Goal: Information Seeking & Learning: Learn about a topic

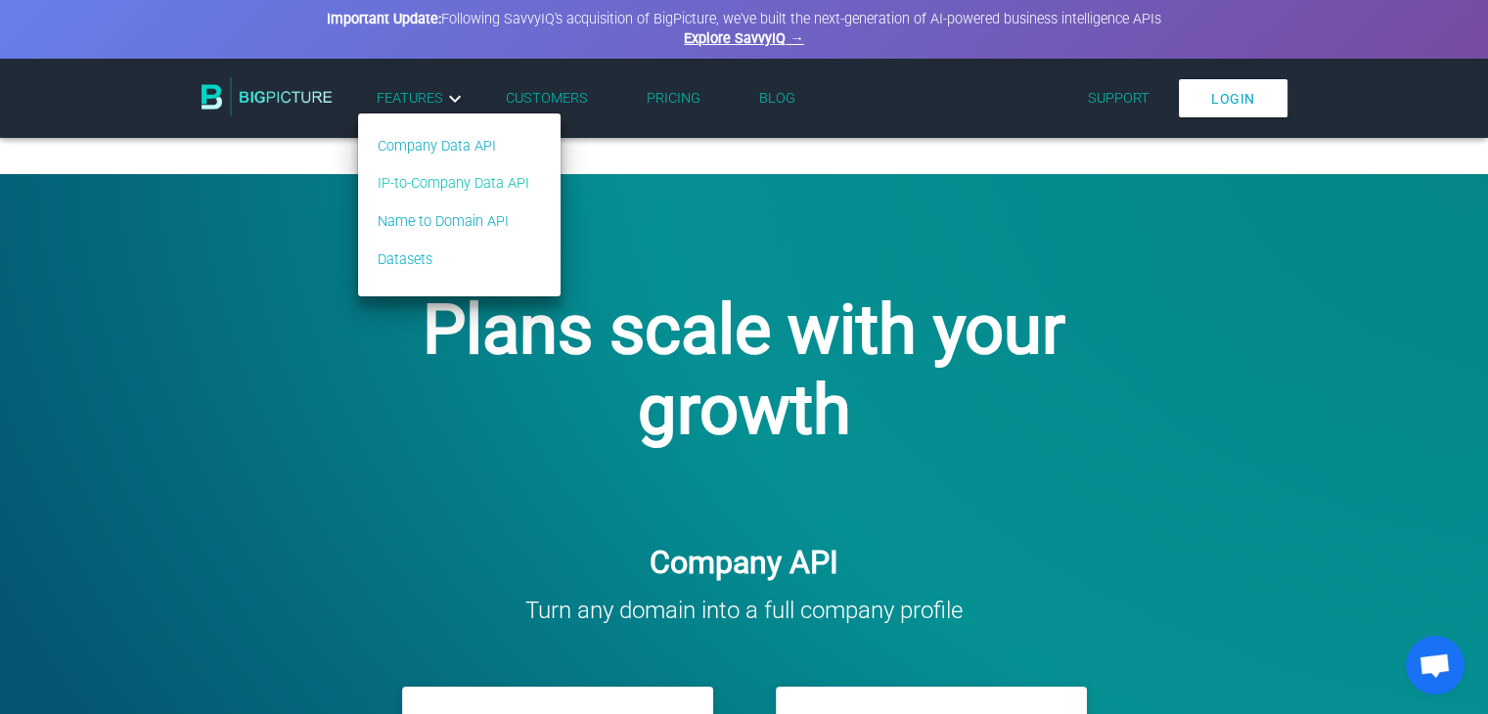
click at [425, 181] on link "IP-to-Company Data API" at bounding box center [454, 184] width 152 height 22
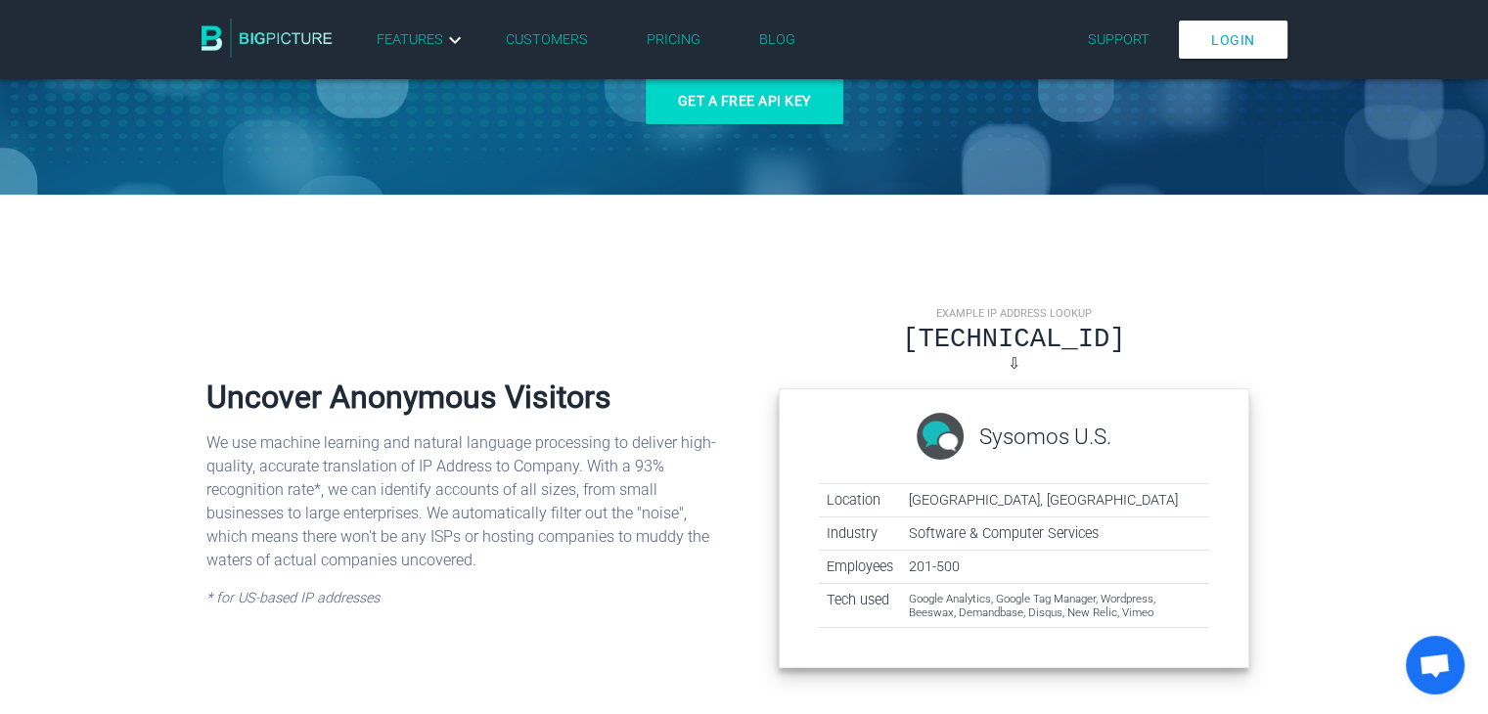
scroll to position [489, 0]
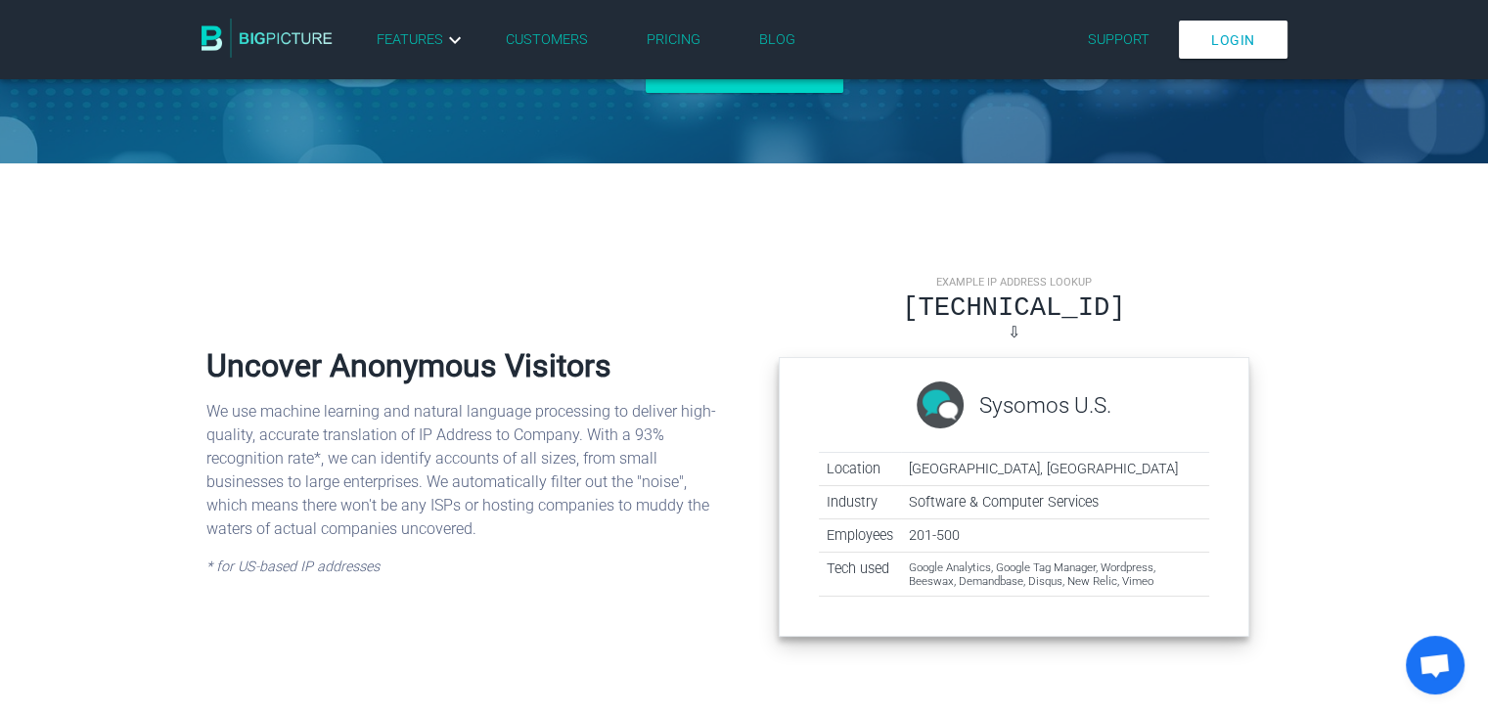
click at [1021, 322] on div "45.37.96.11" at bounding box center [1015, 308] width 472 height 30
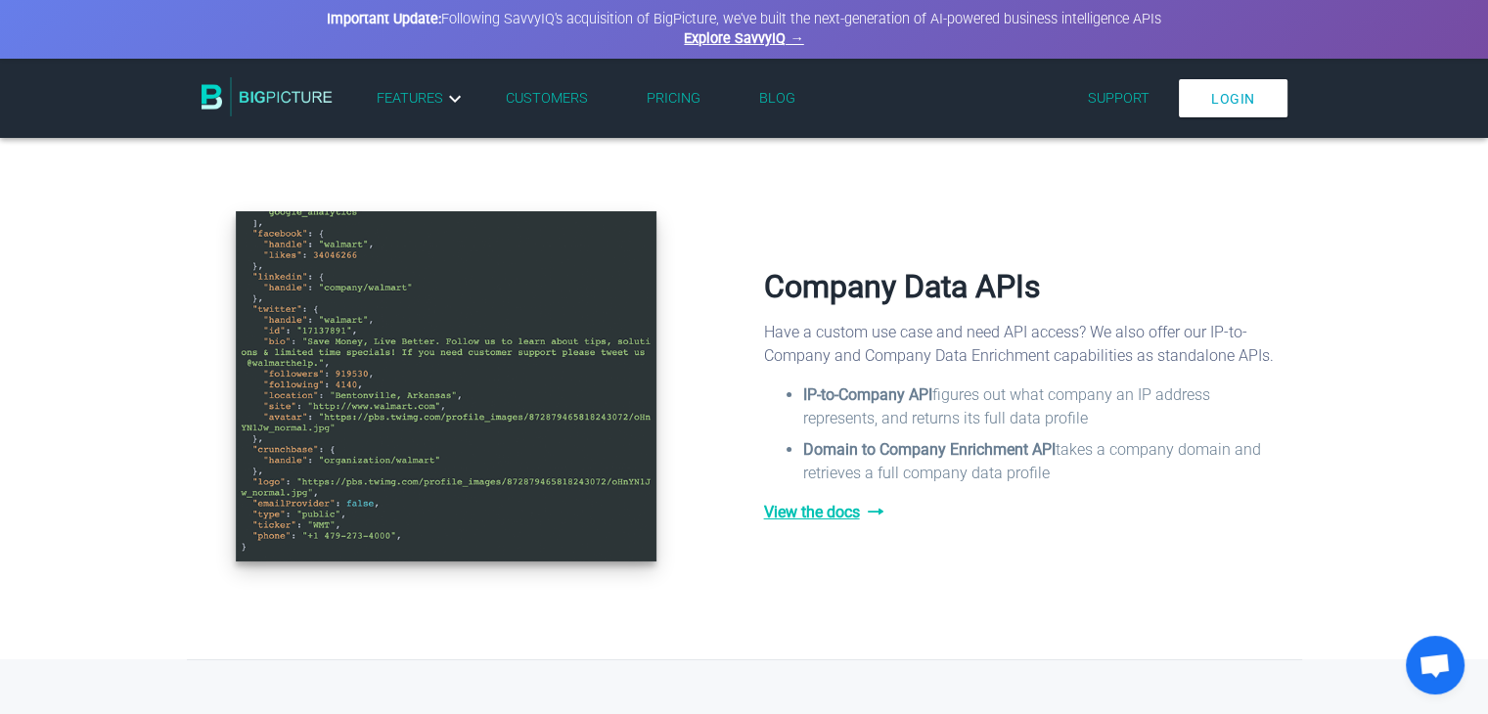
scroll to position [2054, 0]
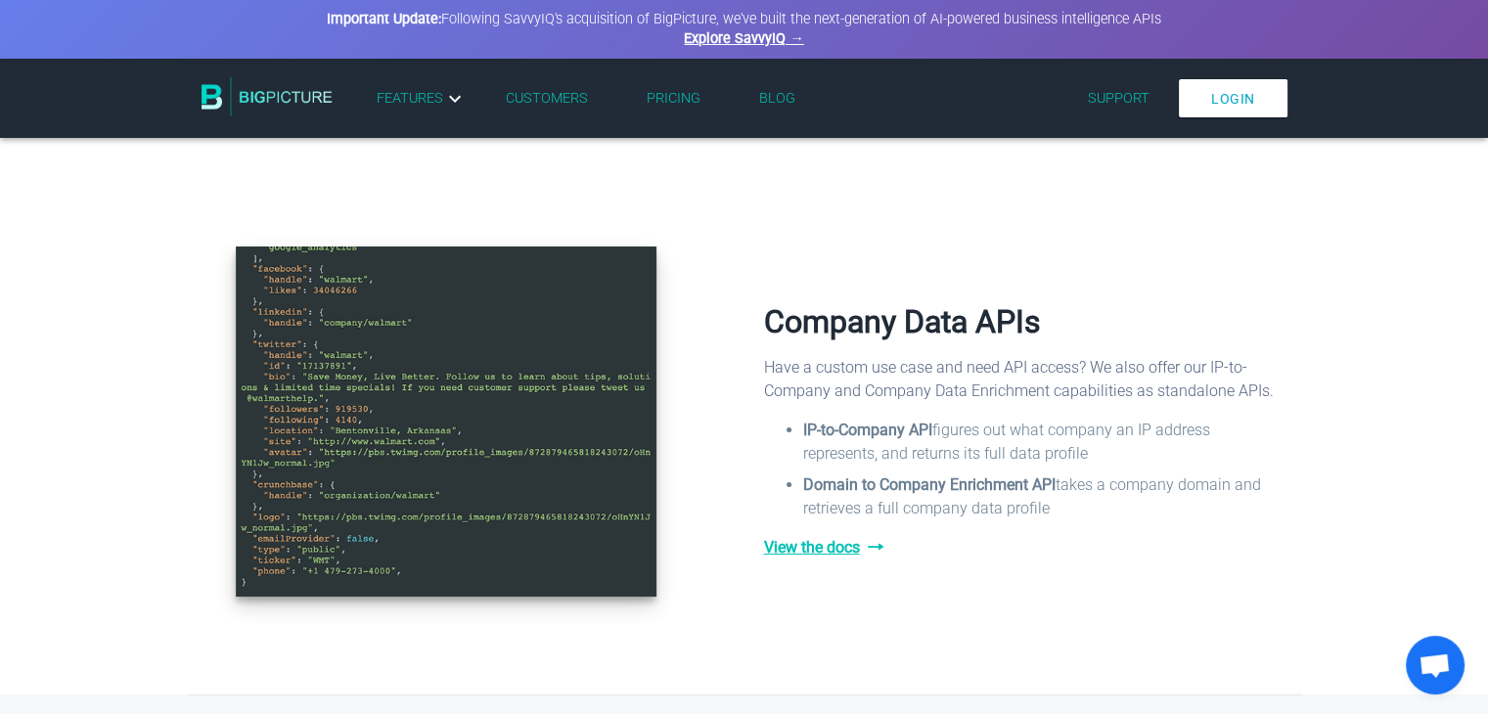
click at [819, 553] on span "View the docs" at bounding box center [1023, 547] width 519 height 23
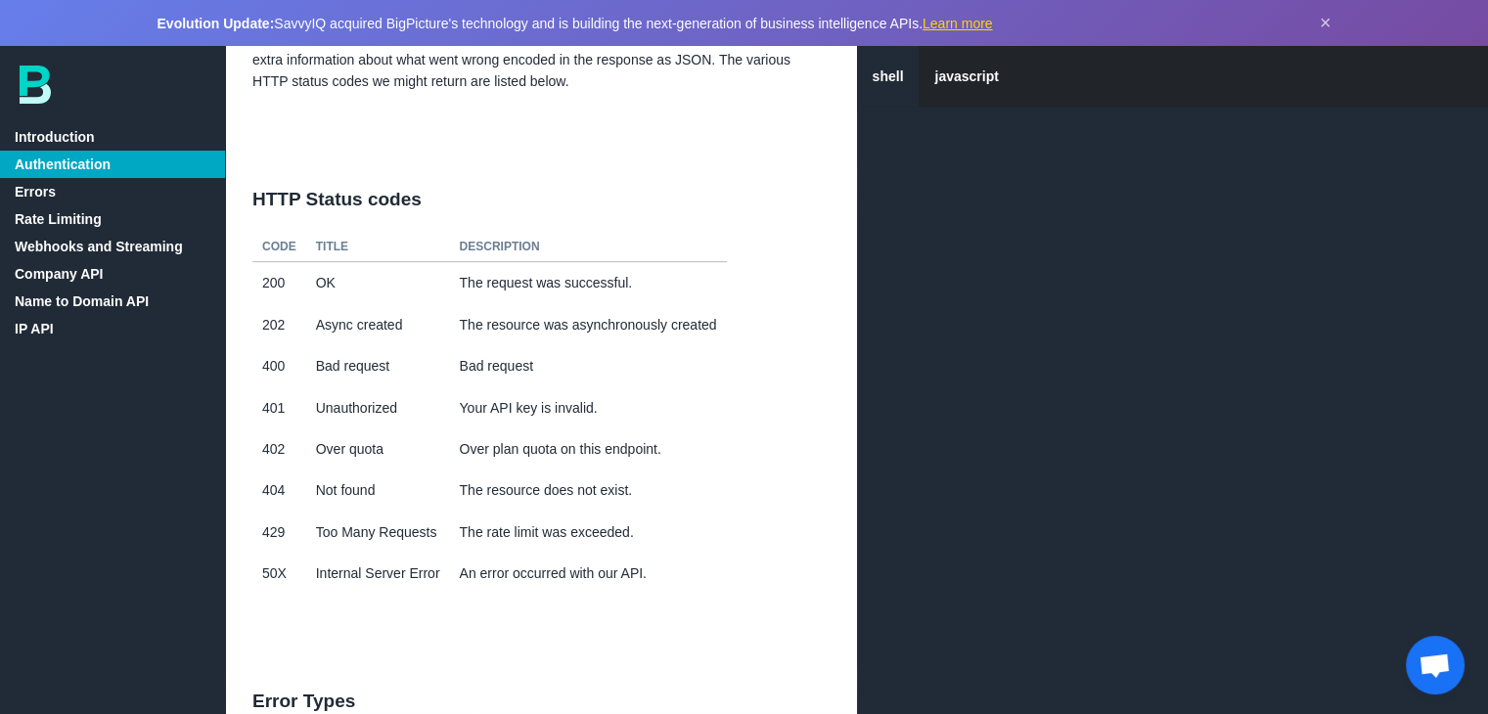
scroll to position [783, 0]
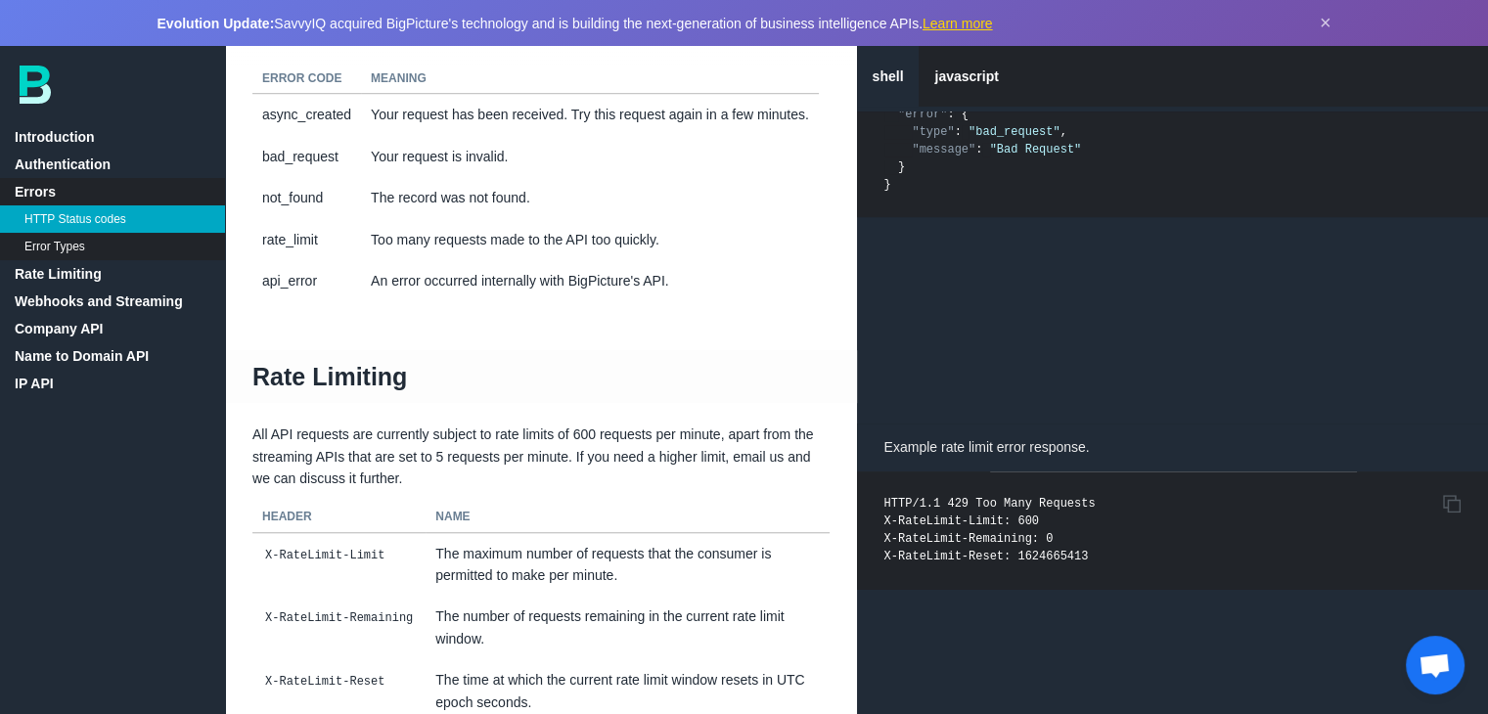
scroll to position [1467, 0]
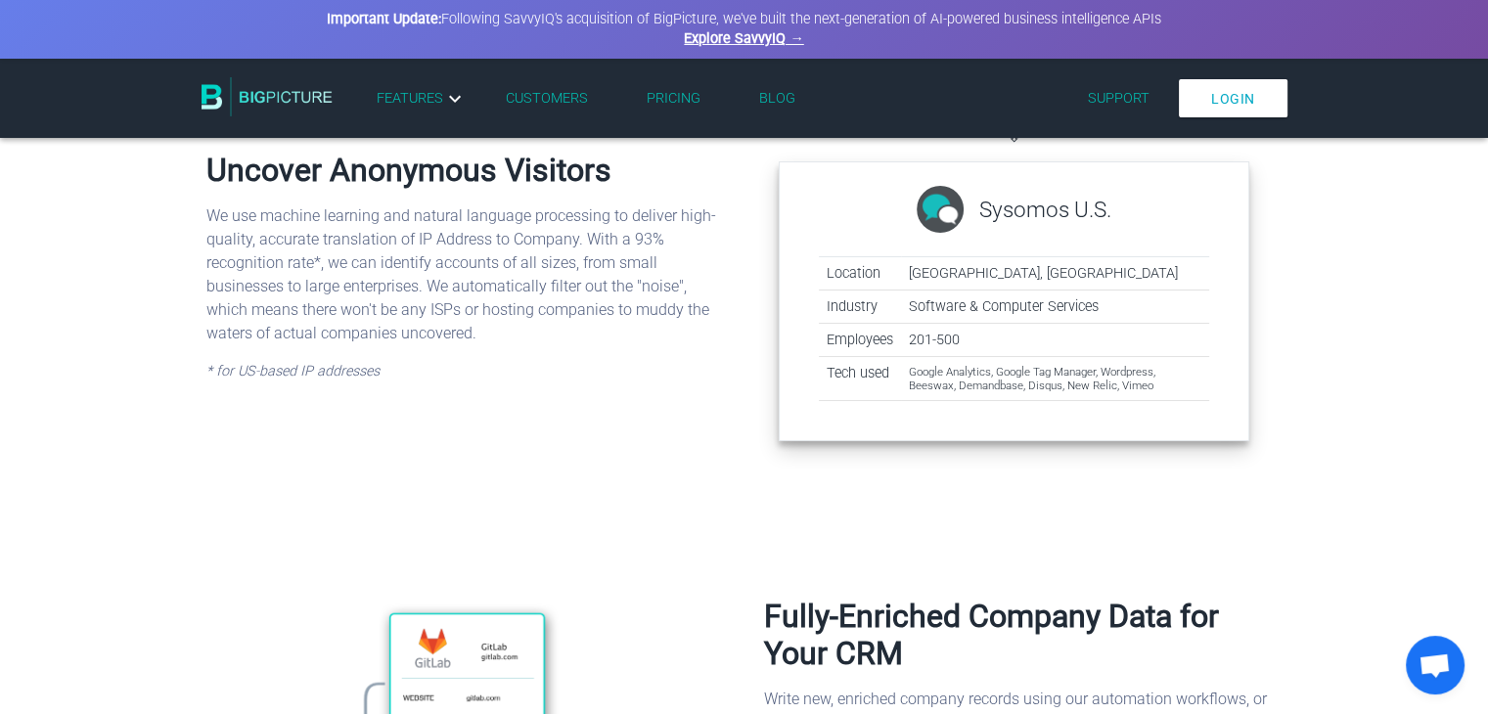
scroll to position [685, 0]
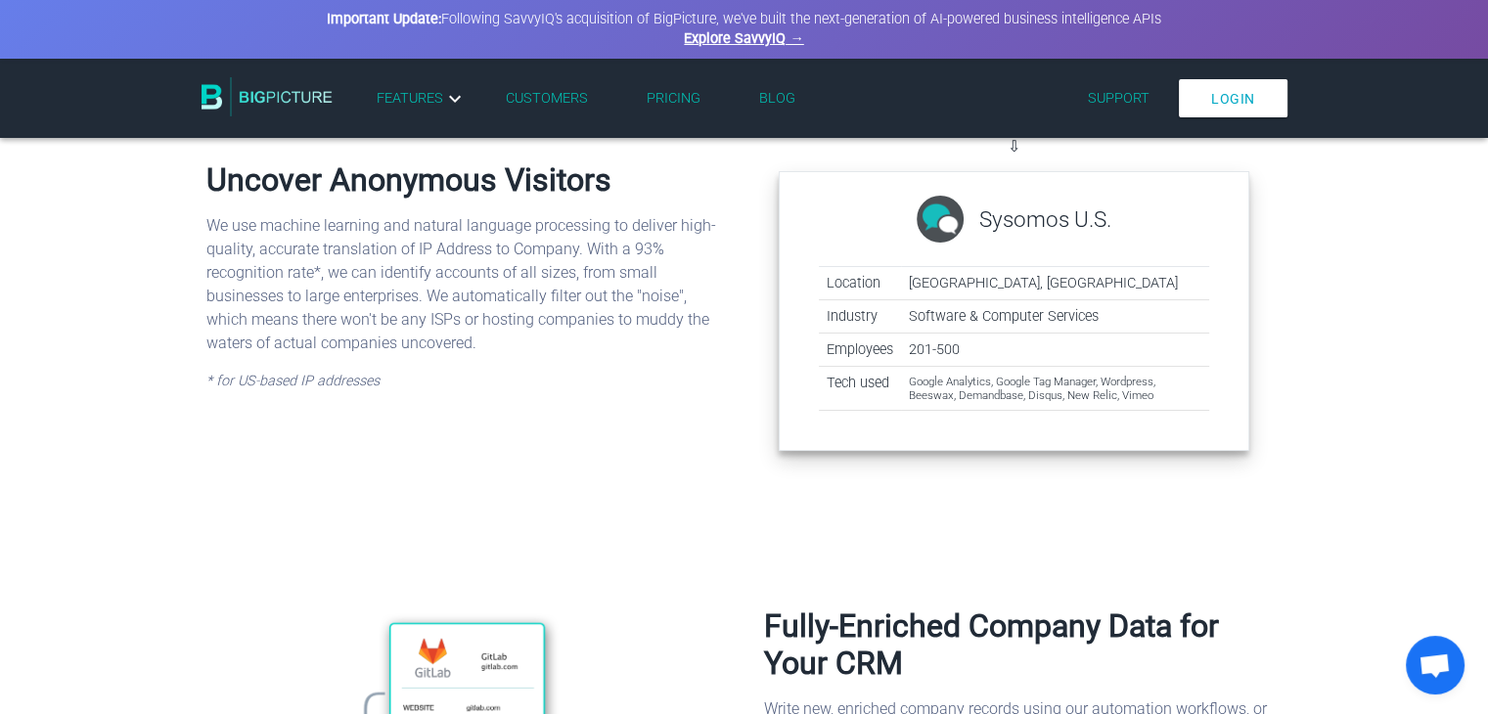
click at [647, 91] on link "Pricing" at bounding box center [674, 98] width 54 height 17
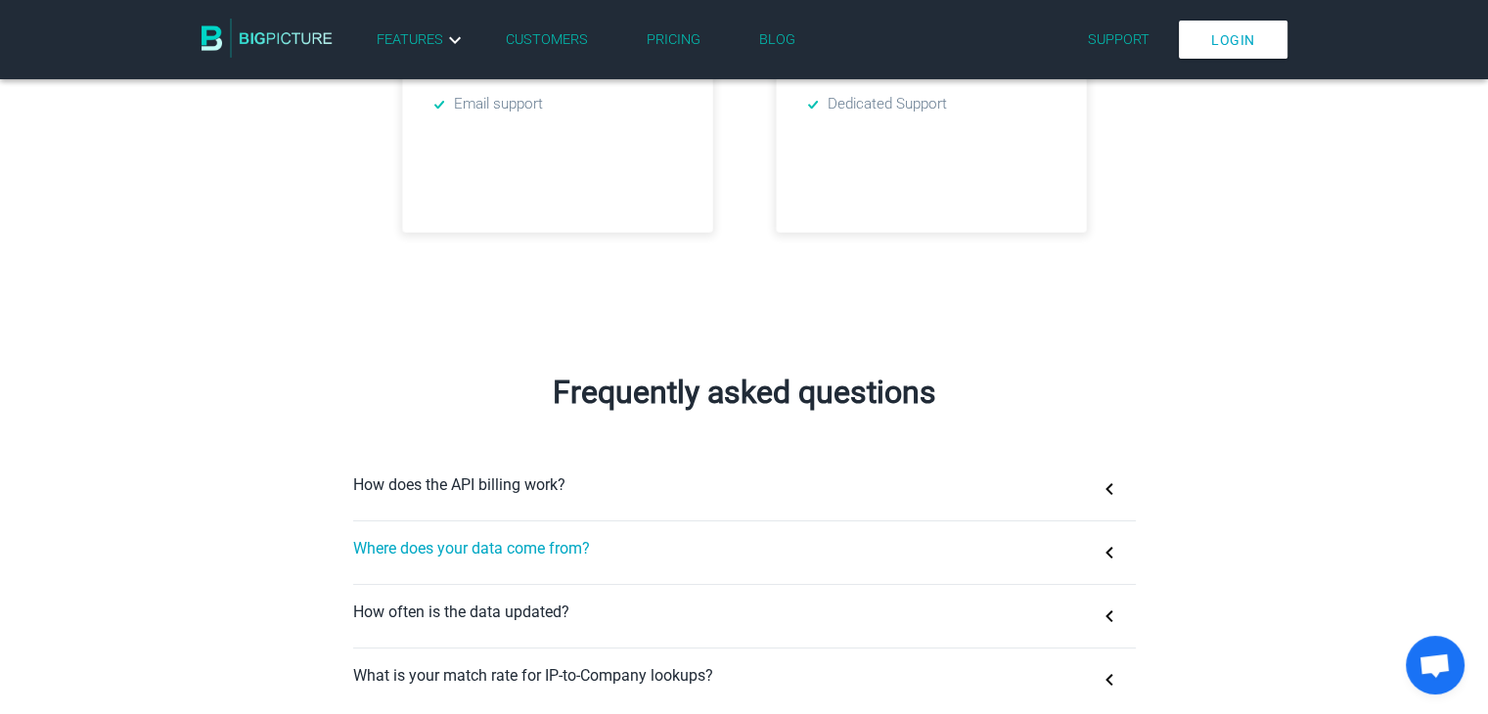
scroll to position [1076, 0]
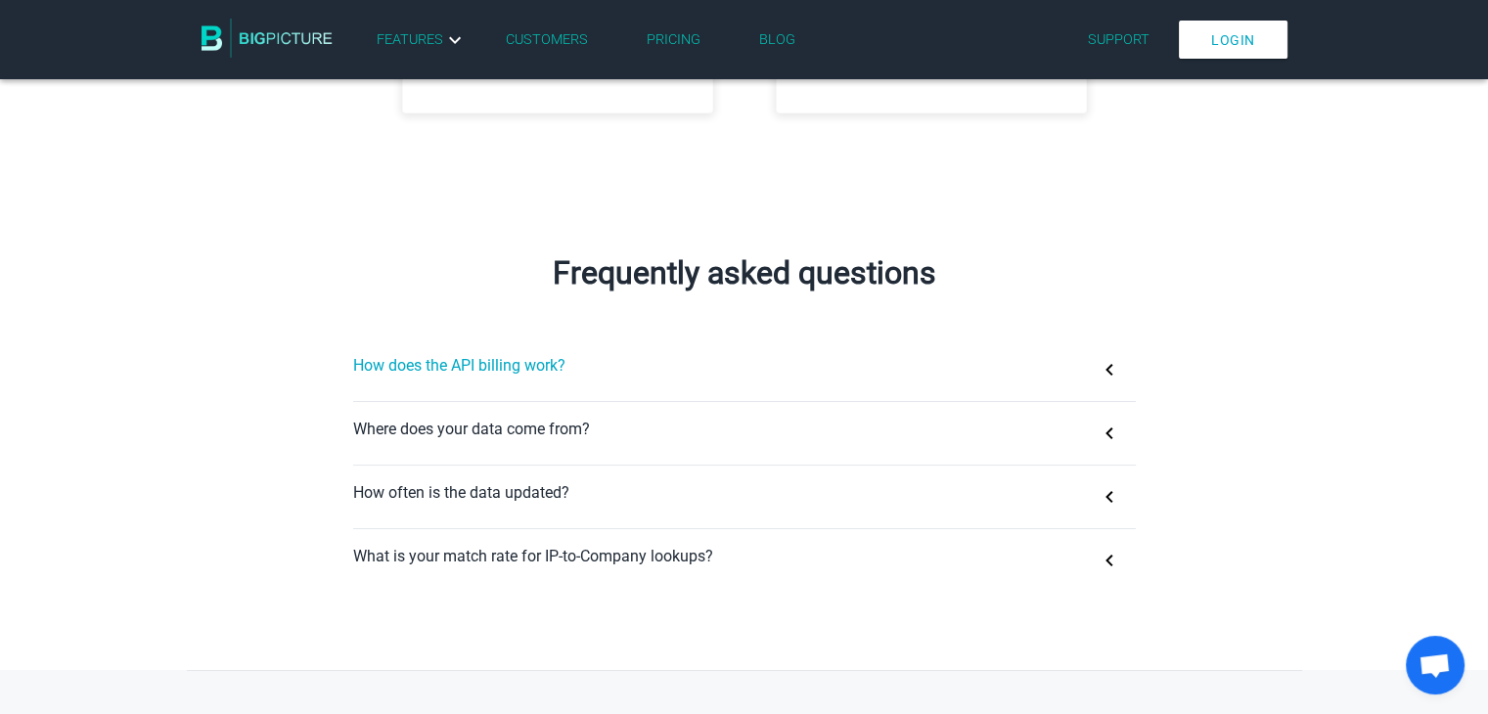
click at [698, 380] on button "How does the API billing work?" at bounding box center [744, 369] width 783 height 63
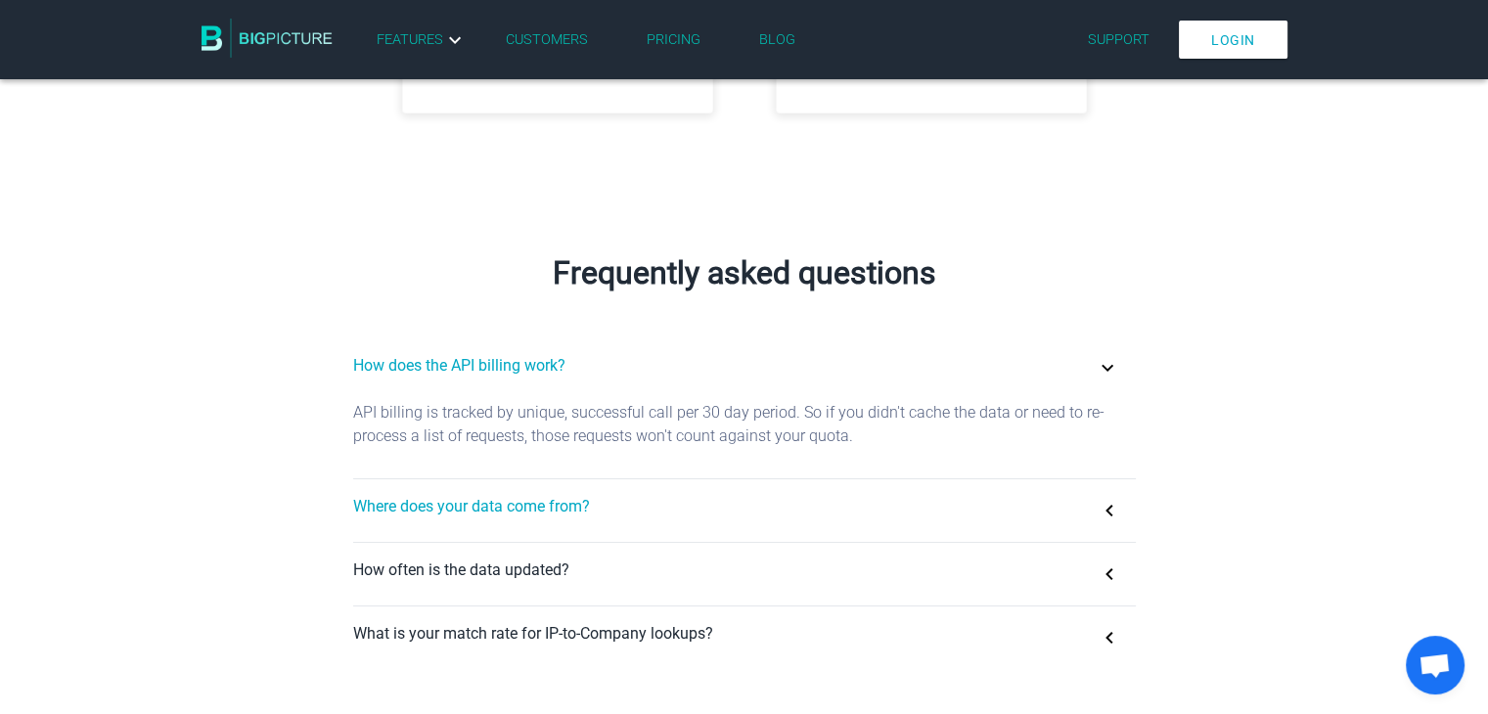
click at [621, 527] on button "Where does your data come from?" at bounding box center [744, 510] width 783 height 63
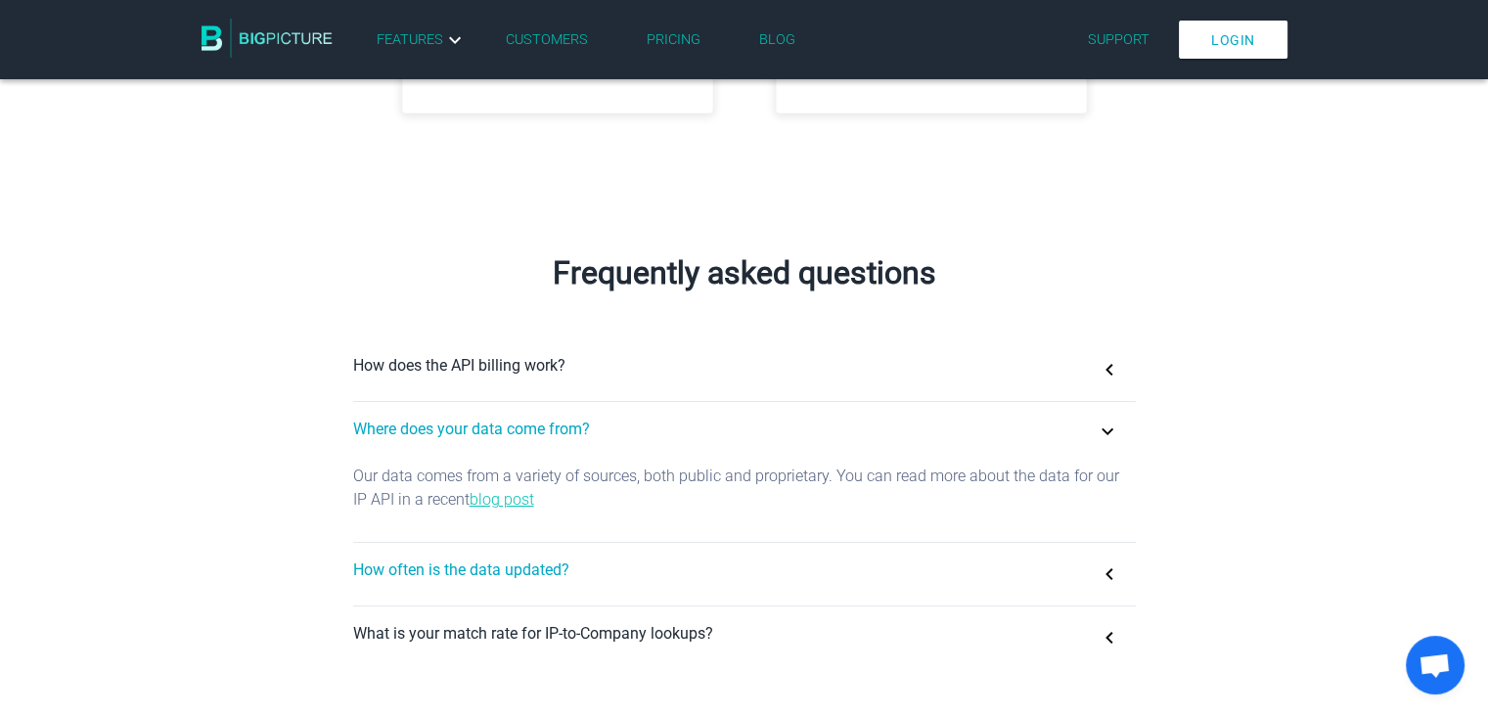
click at [637, 580] on button "How often is the data updated?" at bounding box center [744, 574] width 783 height 63
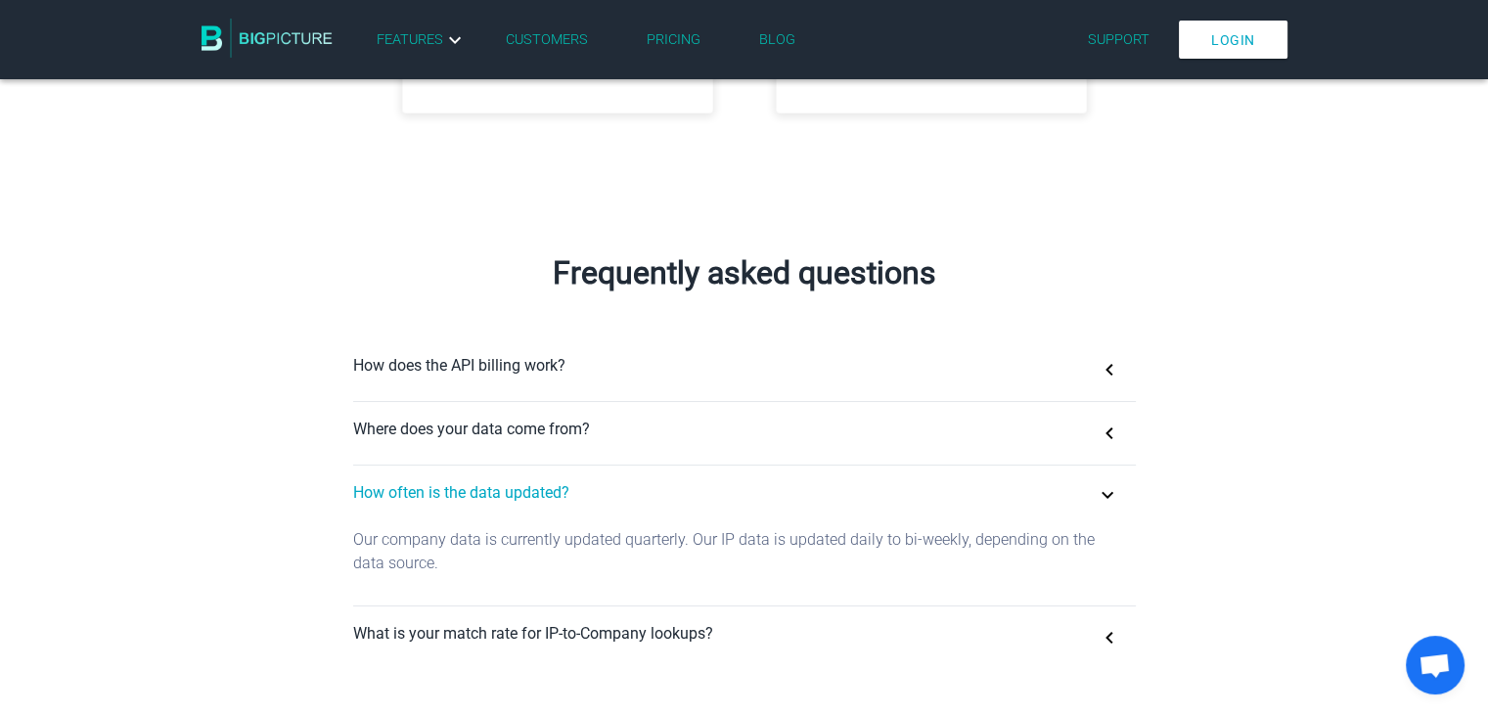
scroll to position [1174, 0]
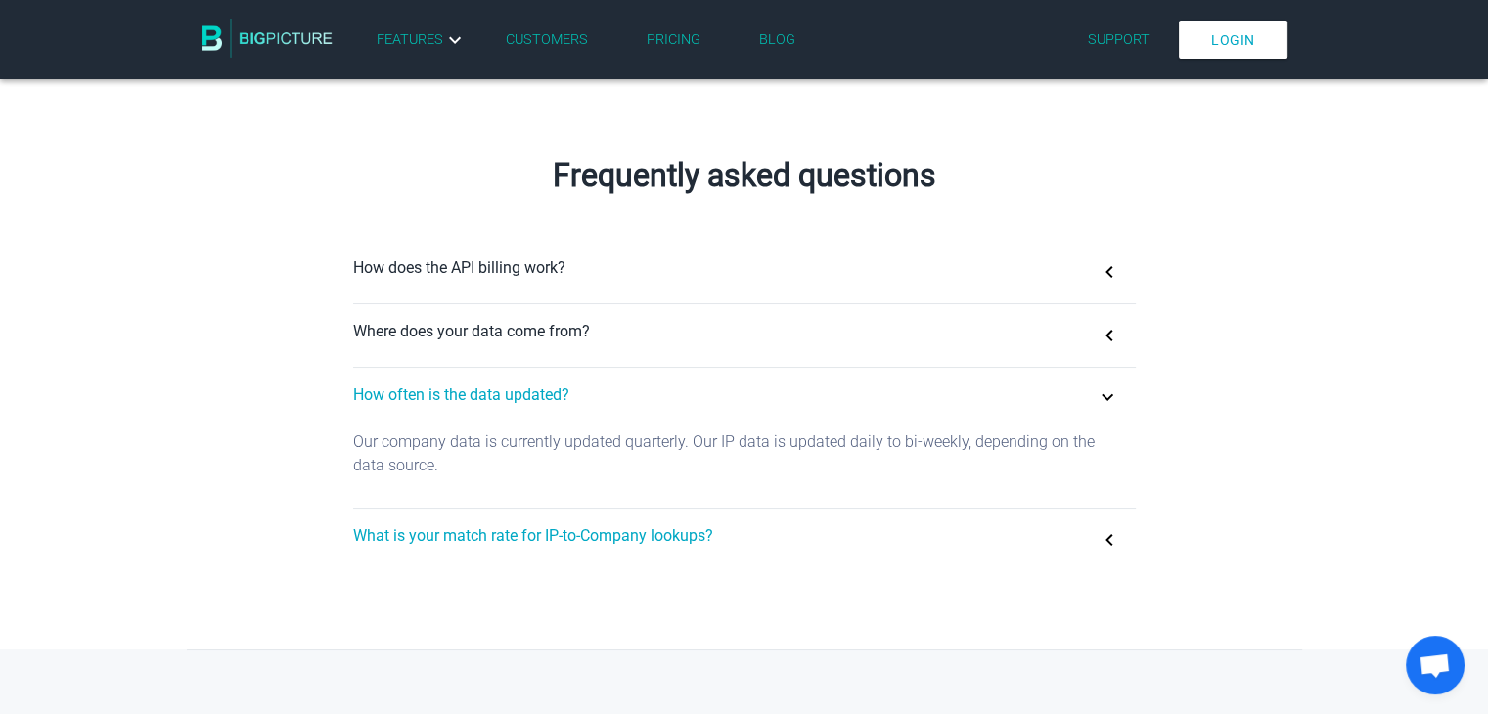
click at [591, 562] on button "What is your match rate for IP-to-Company lookups?" at bounding box center [744, 540] width 783 height 63
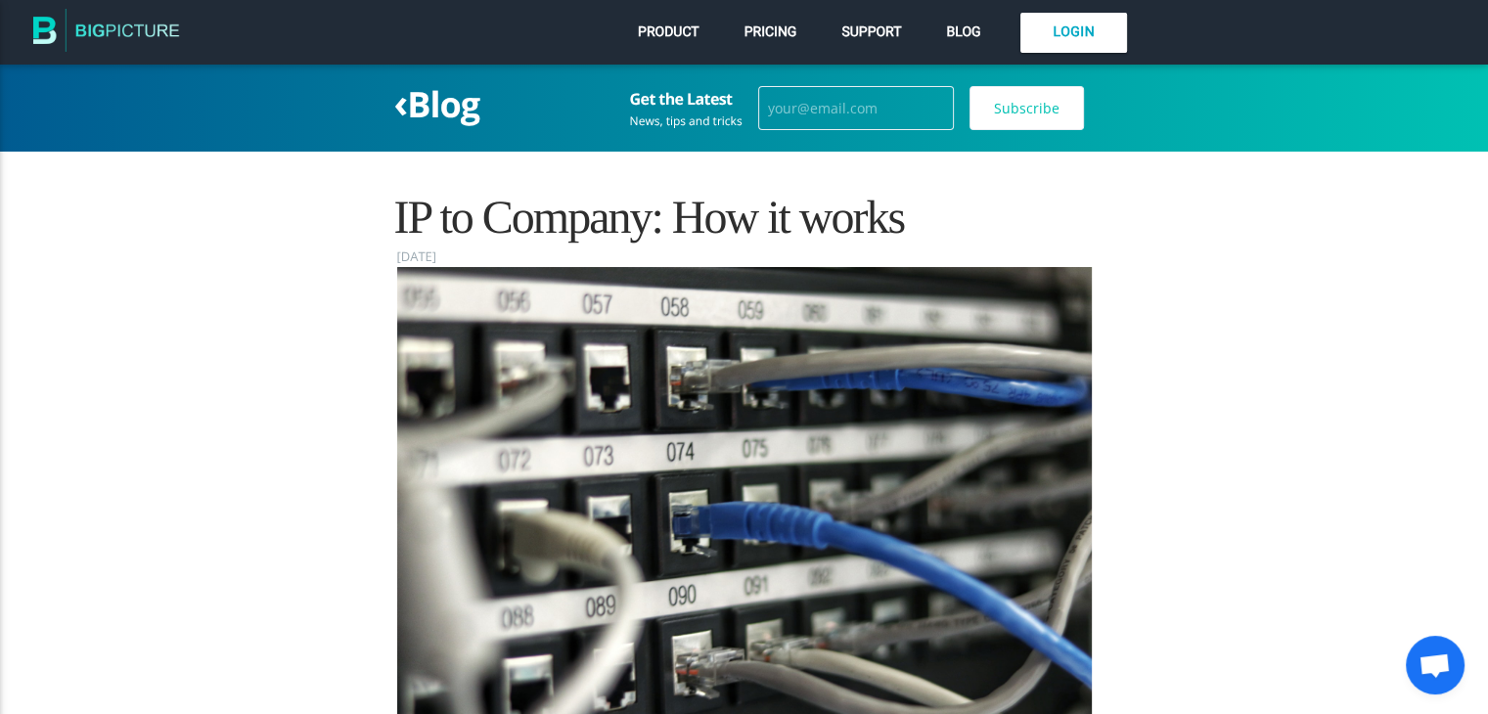
click at [1437, 19] on nav "Product Pricing Support Blog Login" at bounding box center [744, 32] width 1488 height 65
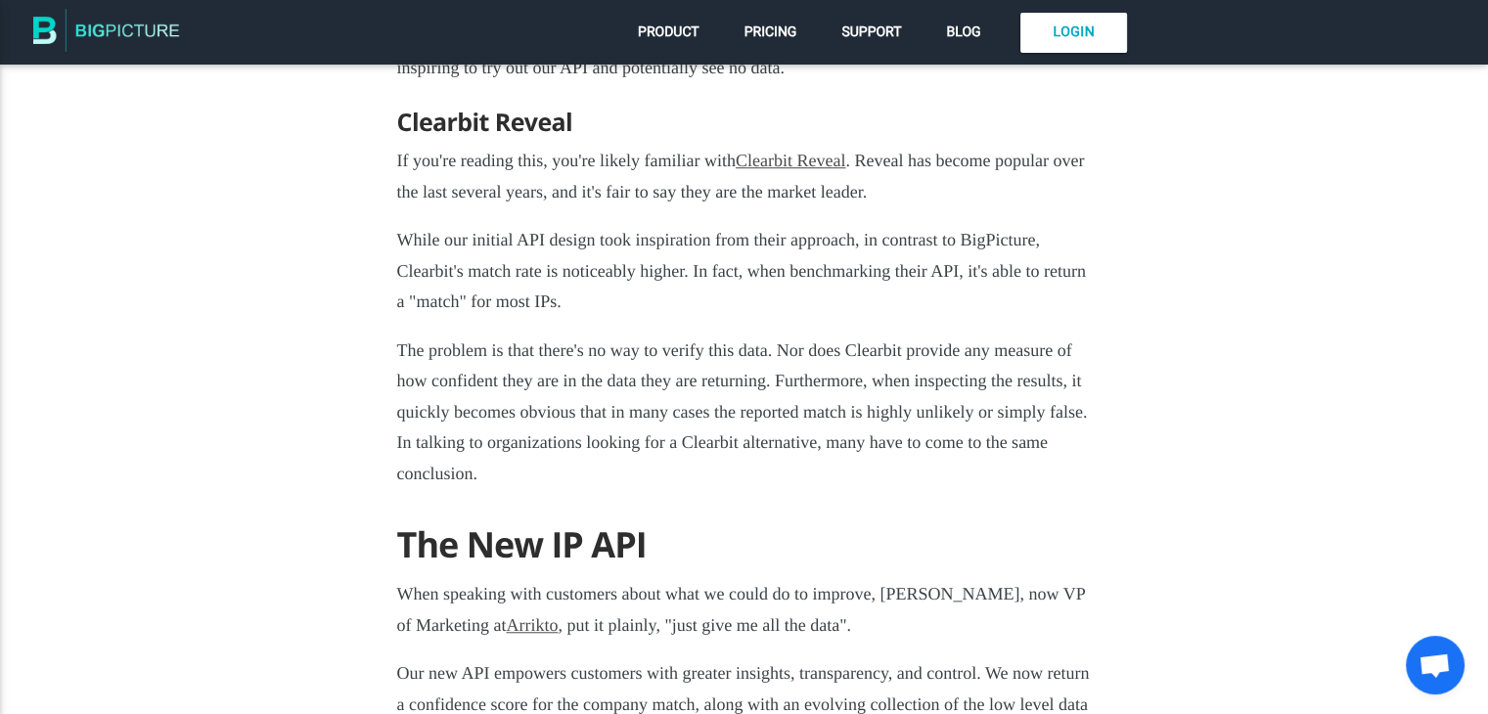
scroll to position [1467, 0]
